Goal: Check status: Check status

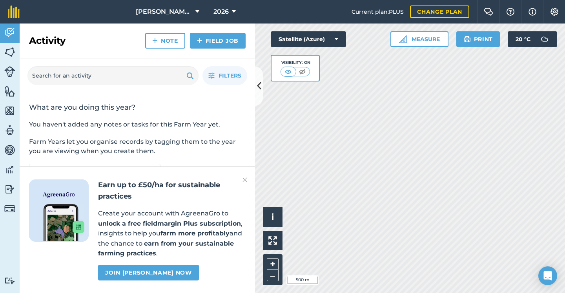
click at [8, 50] on img at bounding box center [9, 52] width 11 height 12
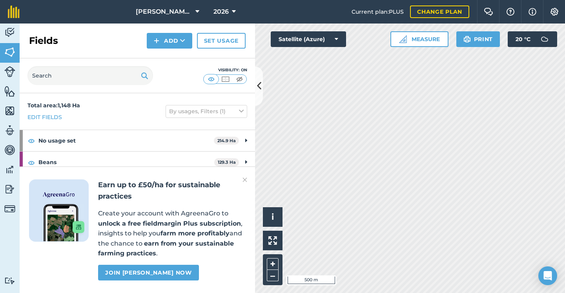
click at [219, 10] on span "2026" at bounding box center [220, 11] width 15 height 9
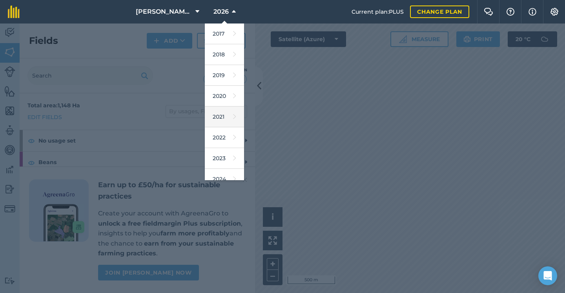
click at [222, 124] on link "2021" at bounding box center [224, 117] width 39 height 21
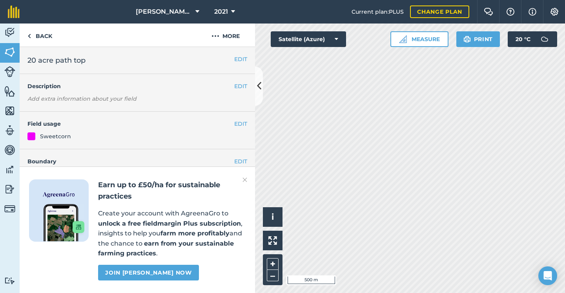
click at [224, 13] on span "2021" at bounding box center [221, 11] width 14 height 9
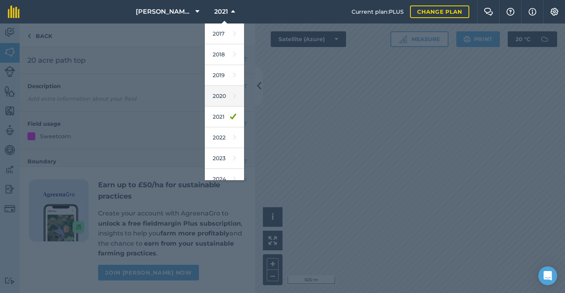
click at [222, 101] on link "2020" at bounding box center [224, 96] width 39 height 21
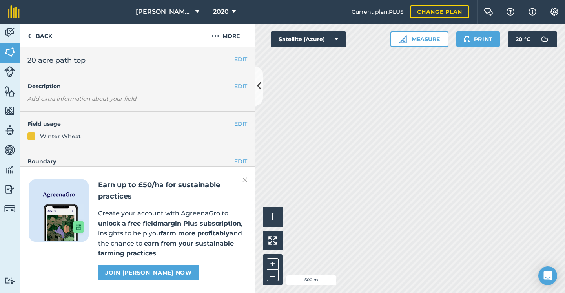
click at [217, 14] on span "2020" at bounding box center [221, 11] width 16 height 9
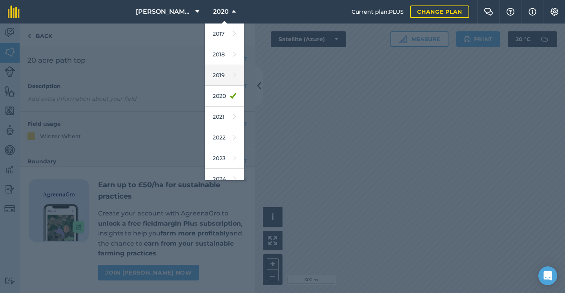
click at [230, 80] on link "2019" at bounding box center [224, 75] width 39 height 21
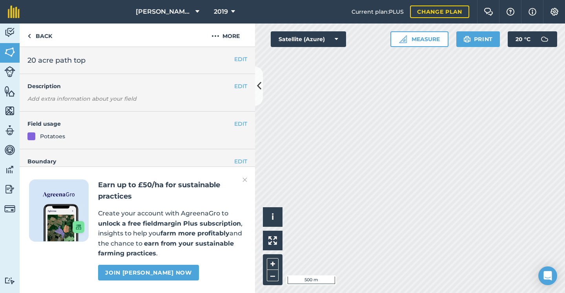
click at [217, 16] on span "2019" at bounding box center [221, 11] width 14 height 9
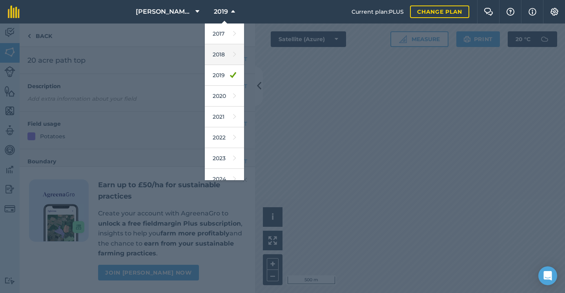
click at [219, 53] on link "2018" at bounding box center [224, 54] width 39 height 21
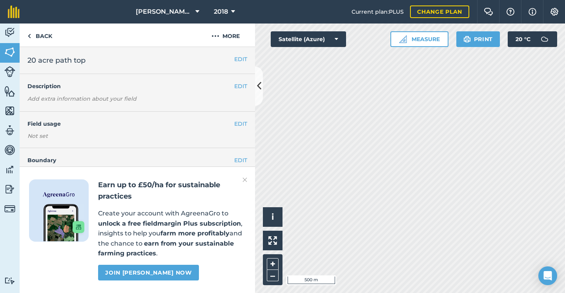
click at [223, 7] on span "2018" at bounding box center [221, 11] width 14 height 9
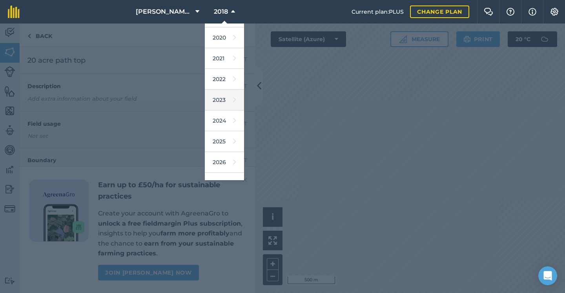
scroll to position [61, 0]
click at [226, 118] on link "2024" at bounding box center [224, 118] width 39 height 21
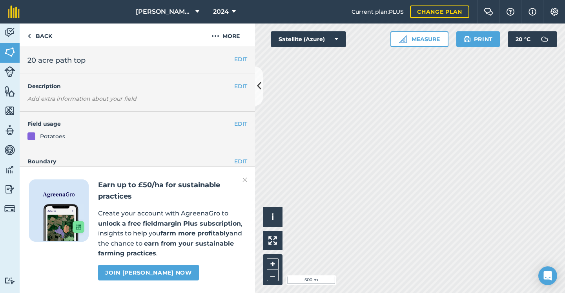
click at [226, 13] on span "2024" at bounding box center [221, 11] width 16 height 9
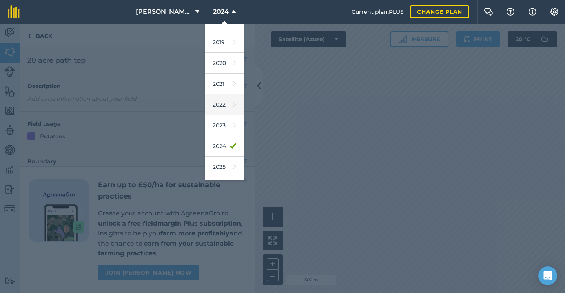
scroll to position [36, 0]
click at [223, 164] on link "2025" at bounding box center [224, 164] width 39 height 21
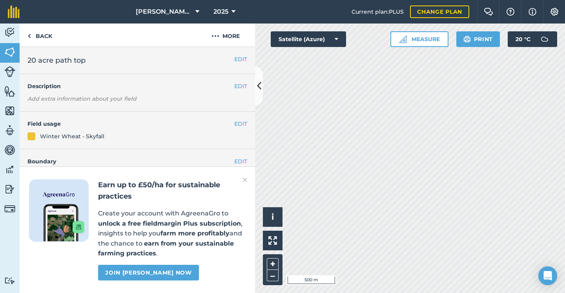
click at [260, 95] on button at bounding box center [259, 86] width 8 height 39
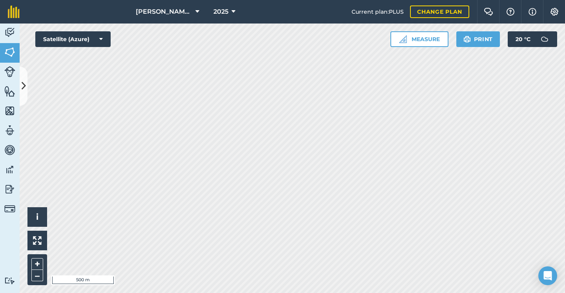
click at [228, 18] on button "2025" at bounding box center [224, 12] width 28 height 24
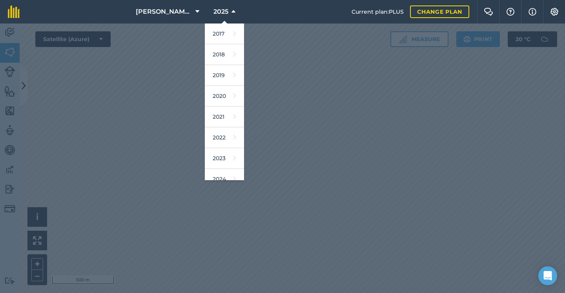
click at [160, 109] on div at bounding box center [282, 159] width 565 height 270
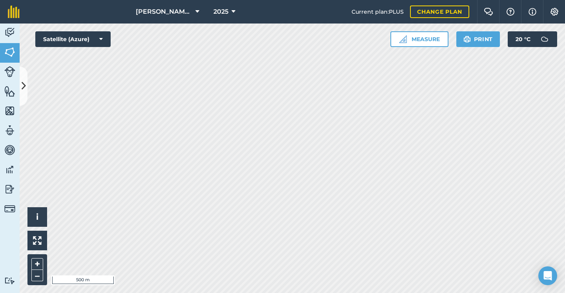
click at [227, 14] on span "2025" at bounding box center [220, 11] width 15 height 9
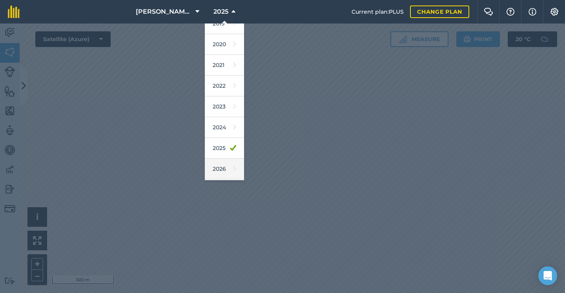
scroll to position [53, 0]
click at [222, 165] on link "2026" at bounding box center [224, 168] width 39 height 21
